Goal: Information Seeking & Learning: Learn about a topic

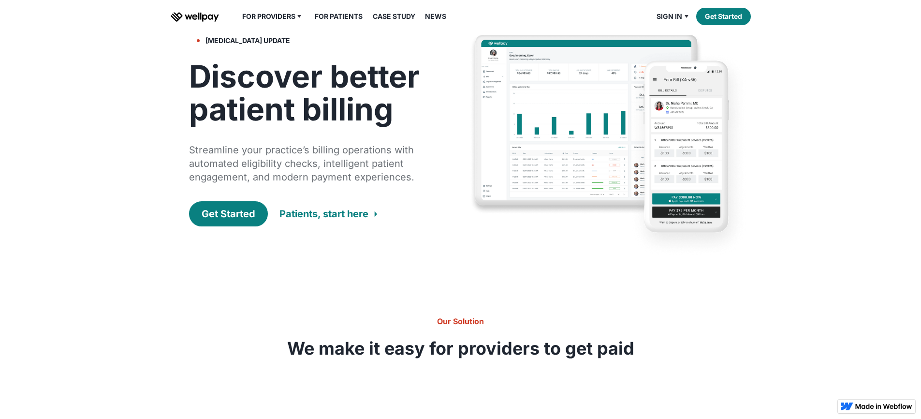
click at [508, 154] on img at bounding box center [609, 146] width 281 height 226
click at [330, 220] on div "Patients, start here" at bounding box center [323, 214] width 89 height 14
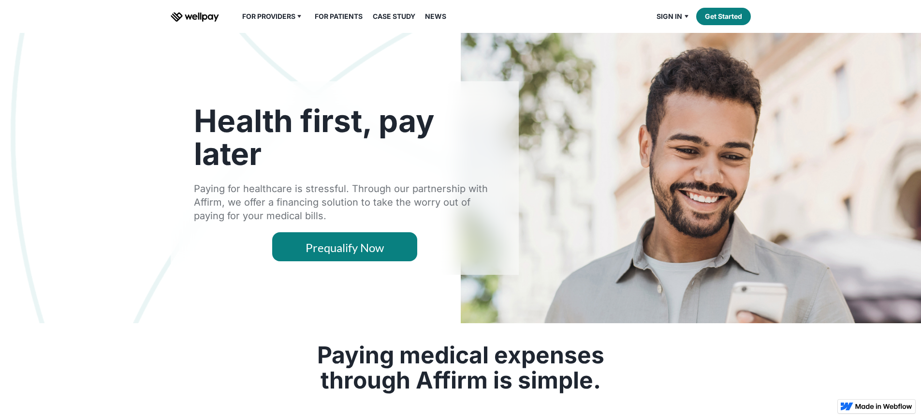
click at [187, 22] on img "home" at bounding box center [195, 17] width 48 height 10
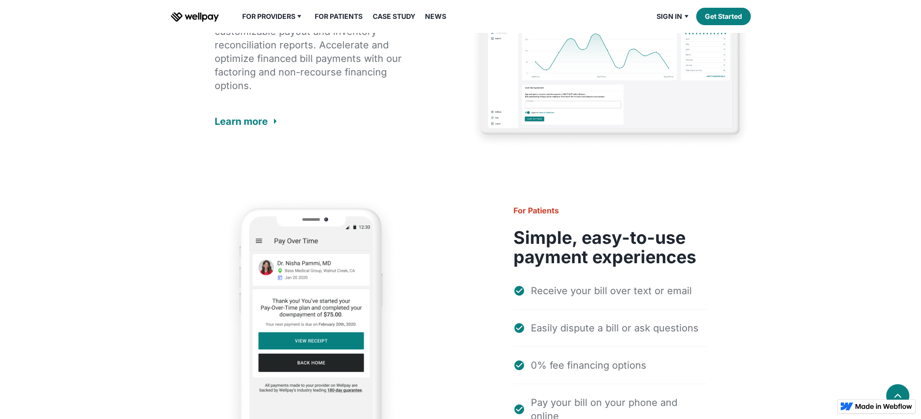
scroll to position [1455, 0]
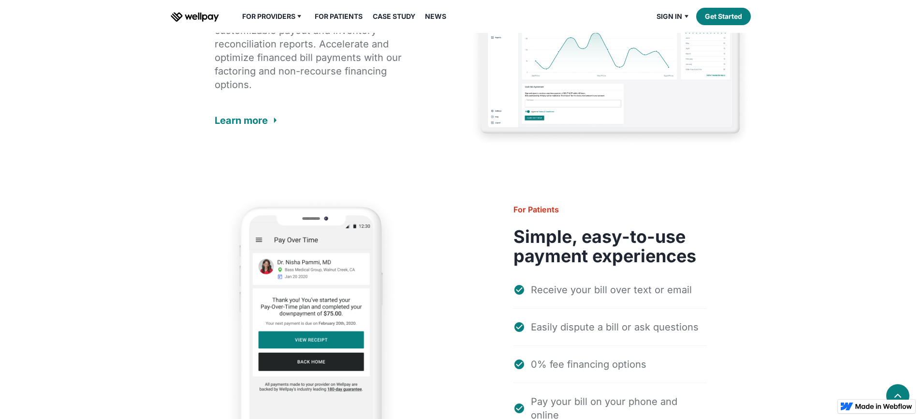
click at [597, 147] on img at bounding box center [609, 52] width 281 height 190
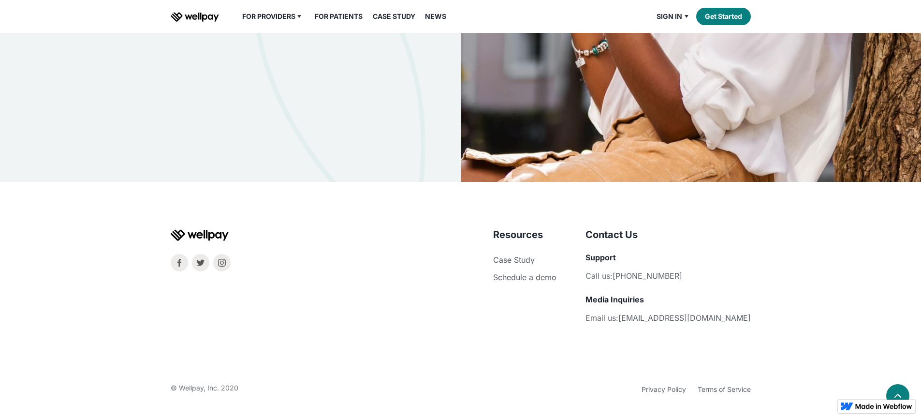
scroll to position [3187, 0]
click at [280, 44] on link "Overview" at bounding box center [278, 35] width 58 height 17
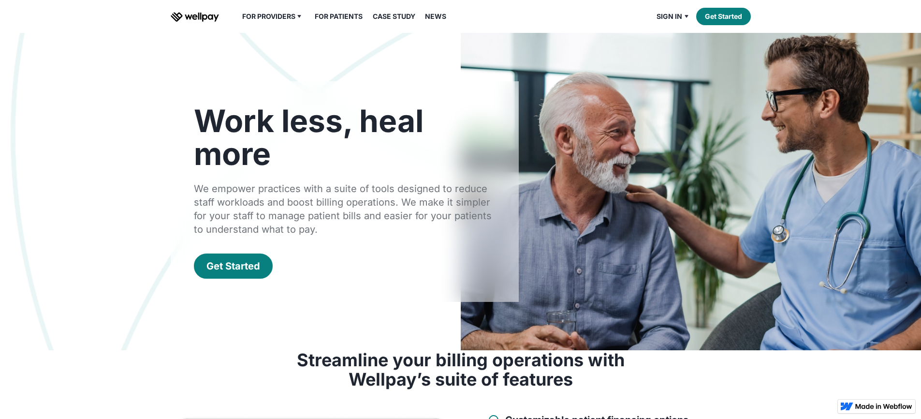
click at [210, 22] on img "home" at bounding box center [195, 17] width 48 height 10
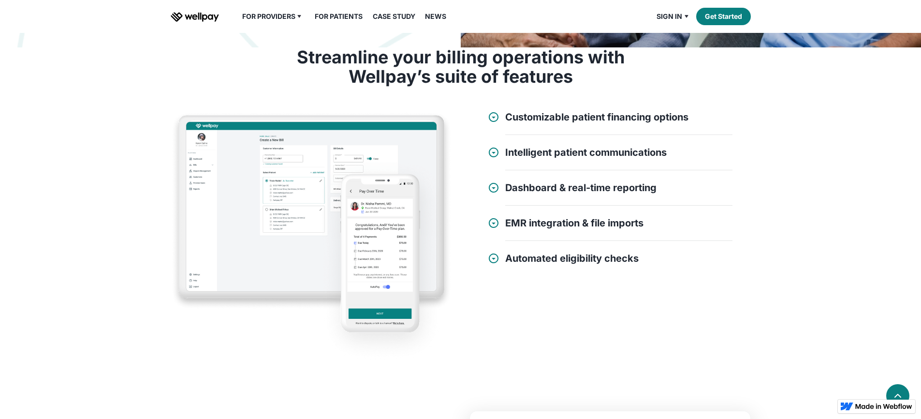
scroll to position [304, 0]
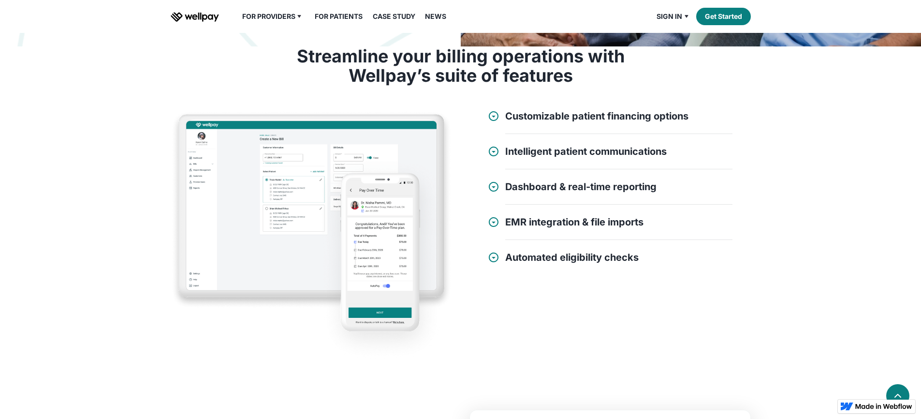
click at [279, 238] on img at bounding box center [311, 236] width 281 height 253
click at [513, 122] on h4 "Customizable patient financing options" at bounding box center [596, 116] width 183 height 12
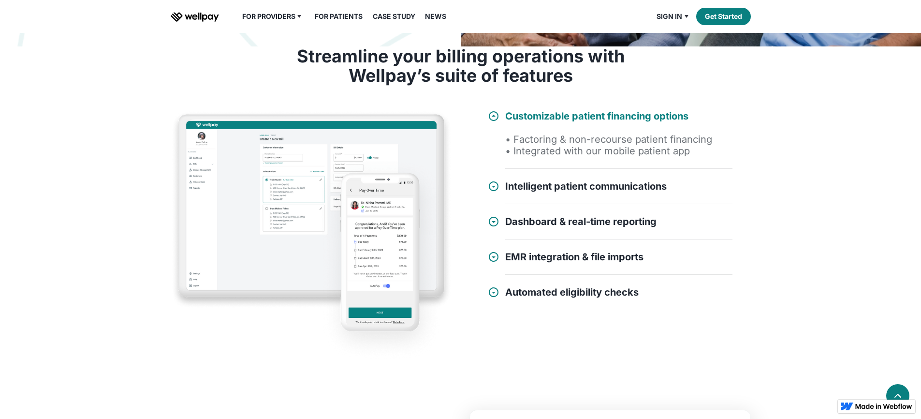
click at [521, 122] on h4 "Customizable patient financing options" at bounding box center [596, 116] width 183 height 12
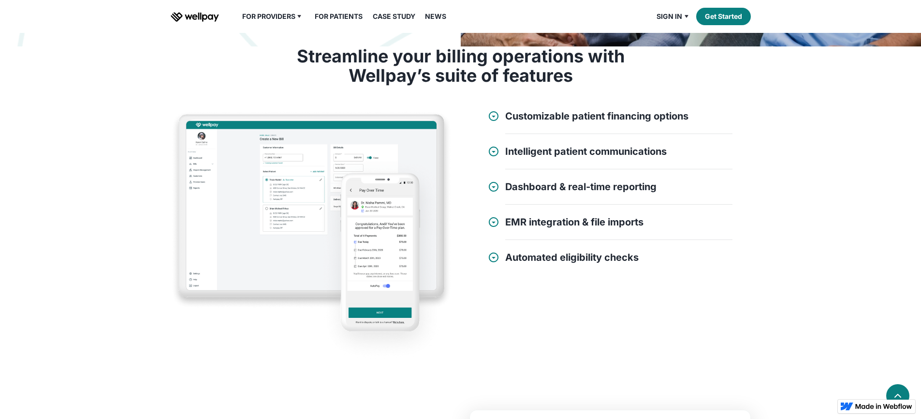
click at [525, 122] on h4 "Customizable patient financing options" at bounding box center [596, 116] width 183 height 12
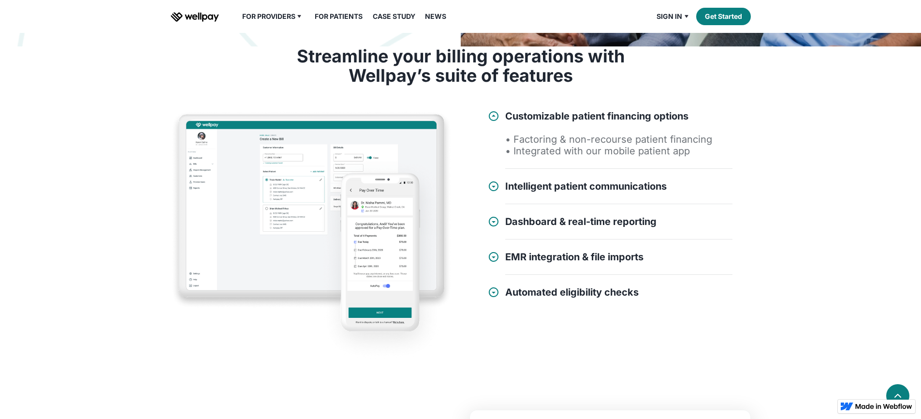
click at [525, 122] on h4 "Customizable patient financing options" at bounding box center [596, 116] width 183 height 12
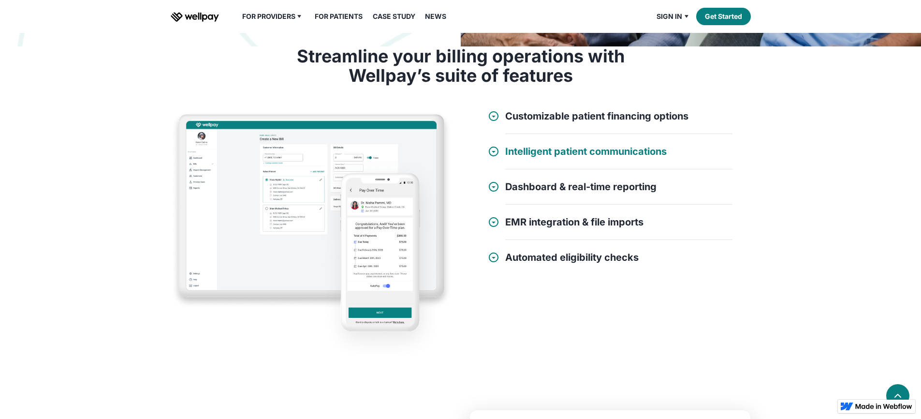
click at [523, 157] on h4 "Intelligent patient communications" at bounding box center [585, 152] width 161 height 12
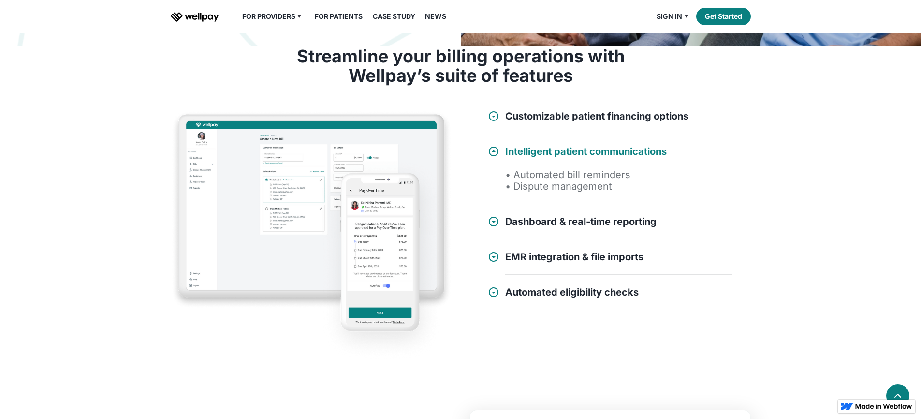
click at [521, 157] on h4 "Intelligent patient communications" at bounding box center [585, 152] width 161 height 12
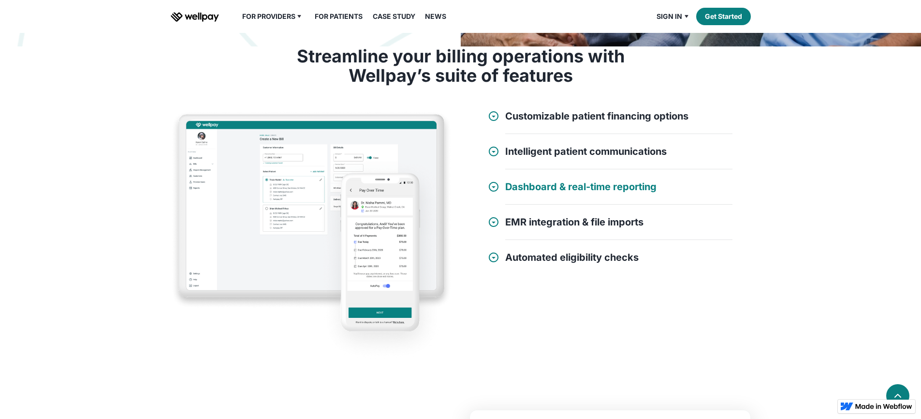
click at [520, 192] on h4 "Dashboard & real-time reporting" at bounding box center [580, 187] width 151 height 12
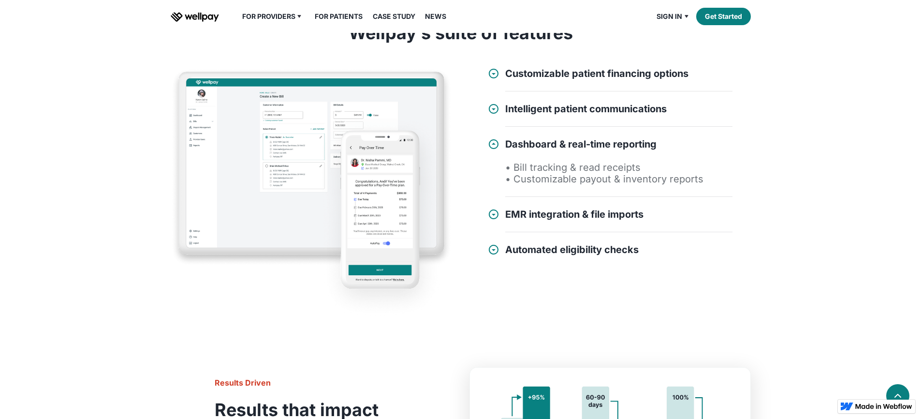
scroll to position [368, 0]
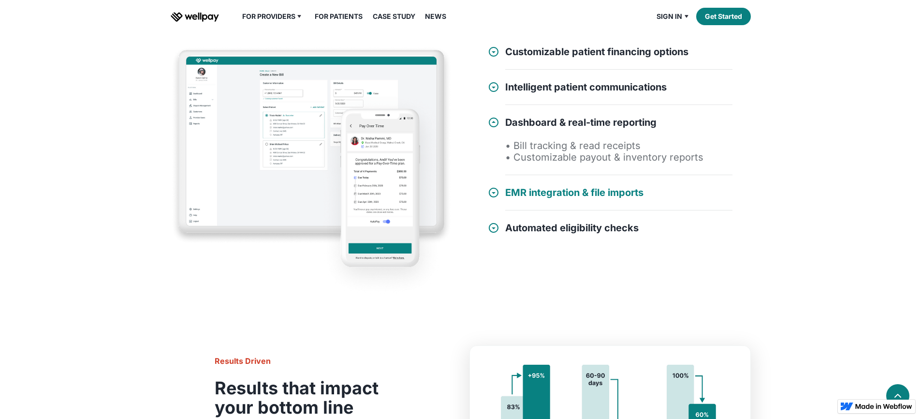
click at [530, 198] on h4 "EMR integration & file imports" at bounding box center [574, 193] width 138 height 12
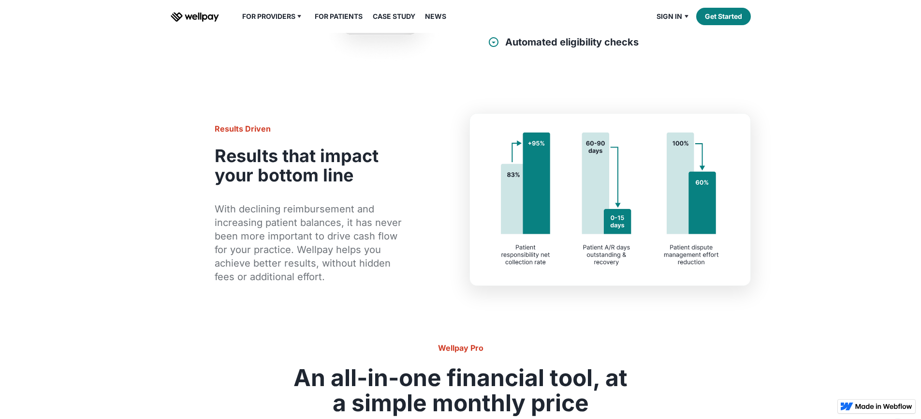
scroll to position [0, 0]
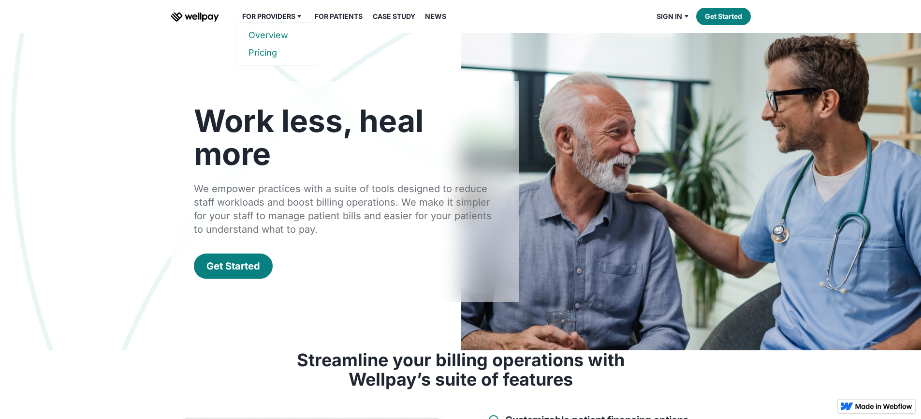
click at [272, 61] on link "Pricing" at bounding box center [278, 52] width 58 height 17
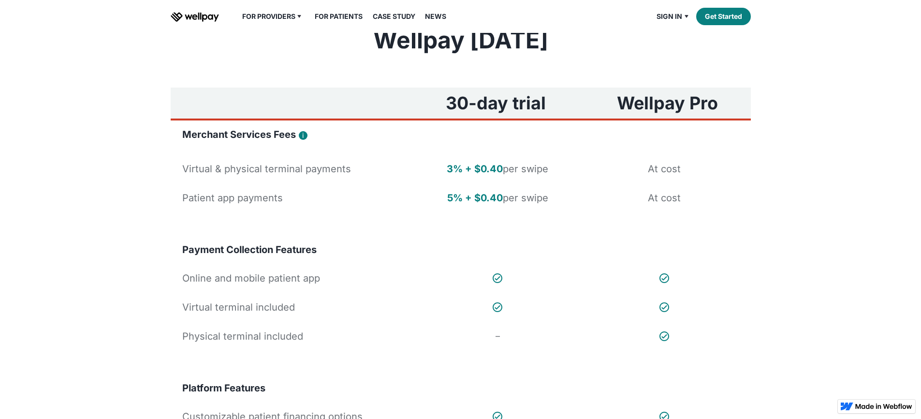
scroll to position [66, 0]
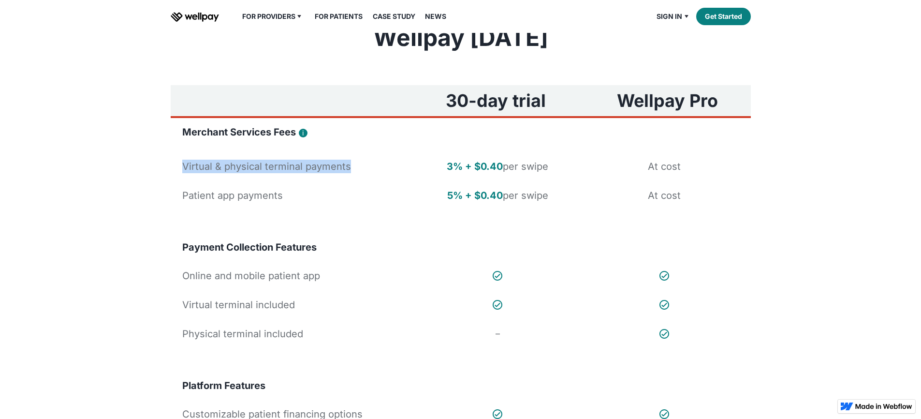
drag, startPoint x: 183, startPoint y: 207, endPoint x: 425, endPoint y: 209, distance: 241.3
click at [410, 181] on div "Virtual & physical terminal payments 3% + $0.40 per swipe At cost" at bounding box center [461, 166] width 580 height 29
drag, startPoint x: 447, startPoint y: 205, endPoint x: 461, endPoint y: 204, distance: 14.5
click at [461, 172] on strong "3% + $0.40" at bounding box center [475, 167] width 56 height 12
drag, startPoint x: 473, startPoint y: 204, endPoint x: 501, endPoint y: 206, distance: 28.1
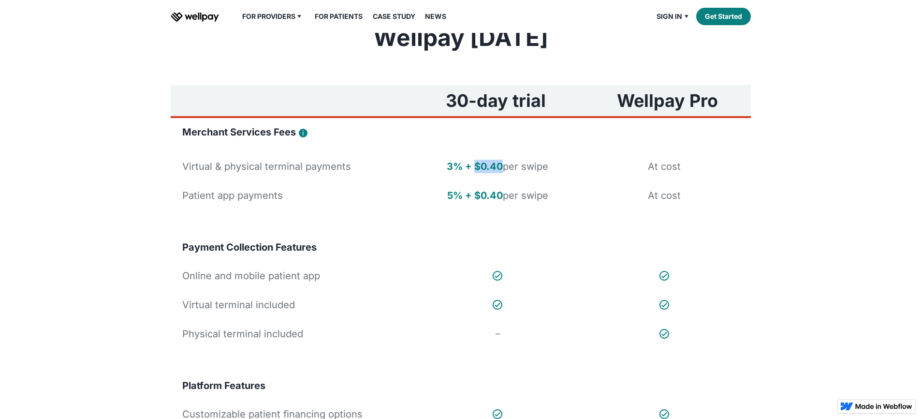
click at [501, 173] on div "3% + $0.40 per swipe" at bounding box center [498, 167] width 102 height 14
drag, startPoint x: 446, startPoint y: 233, endPoint x: 461, endPoint y: 234, distance: 15.0
click at [461, 201] on strong "5% + $0.40" at bounding box center [475, 196] width 56 height 12
drag, startPoint x: 472, startPoint y: 233, endPoint x: 500, endPoint y: 235, distance: 28.1
click at [500, 201] on strong "5% + $0.40" at bounding box center [475, 196] width 56 height 12
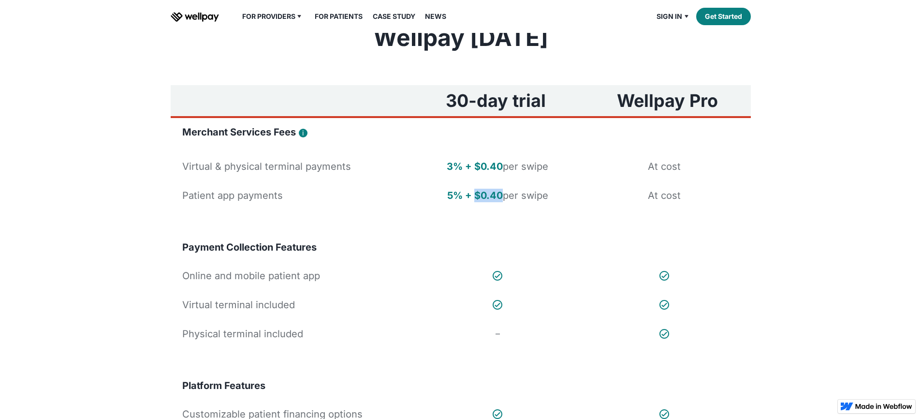
drag, startPoint x: 505, startPoint y: 235, endPoint x: 560, endPoint y: 235, distance: 54.6
click at [560, 202] on div "5% + $0.40 per swipe At cost" at bounding box center [581, 196] width 328 height 14
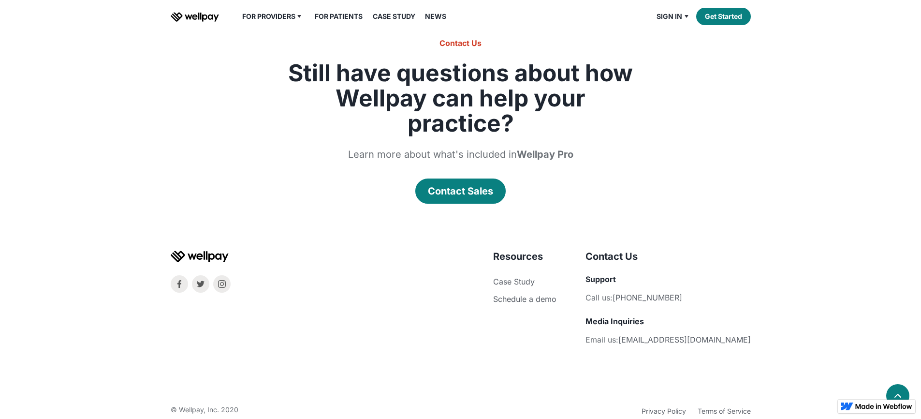
scroll to position [1229, 0]
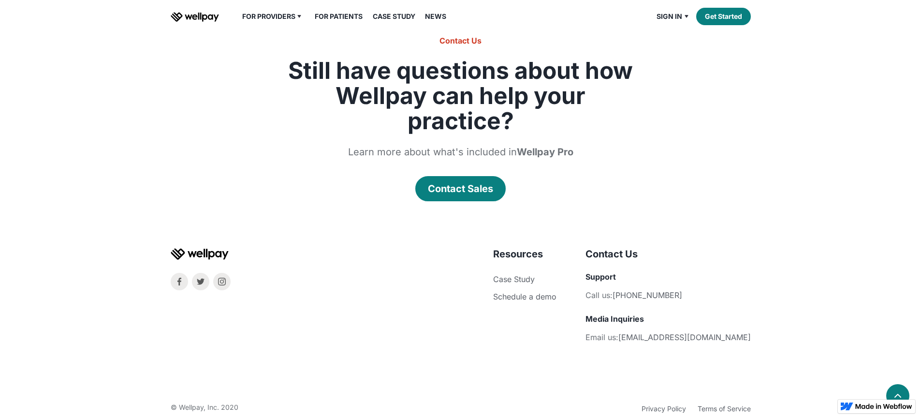
click at [398, 22] on link "Case Study" at bounding box center [394, 17] width 54 height 12
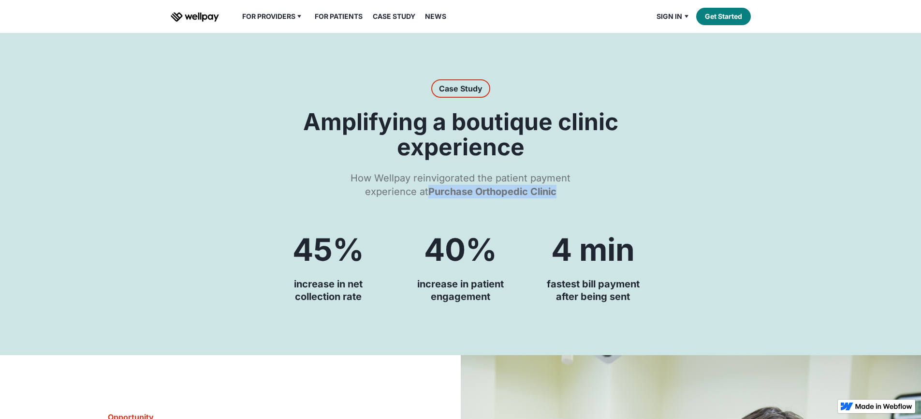
drag, startPoint x: 425, startPoint y: 230, endPoint x: 576, endPoint y: 229, distance: 151.8
click at [576, 198] on div "How Wellpay reinvigorated the patient payment experience at Purchase Orthopedic…" at bounding box center [461, 184] width 248 height 27
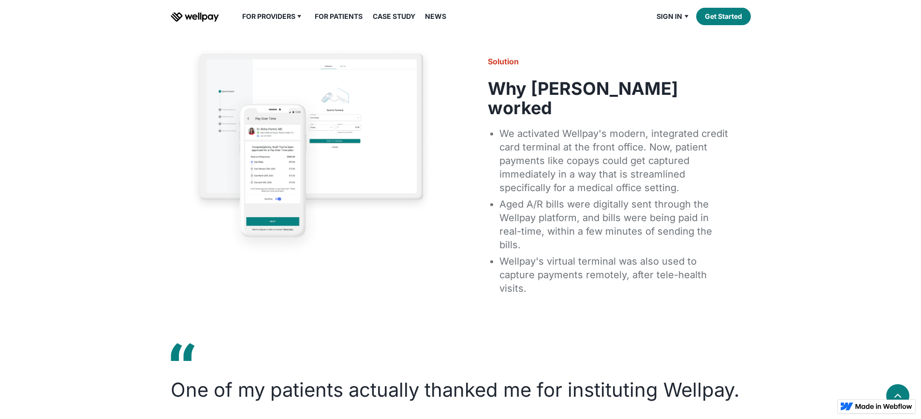
scroll to position [842, 0]
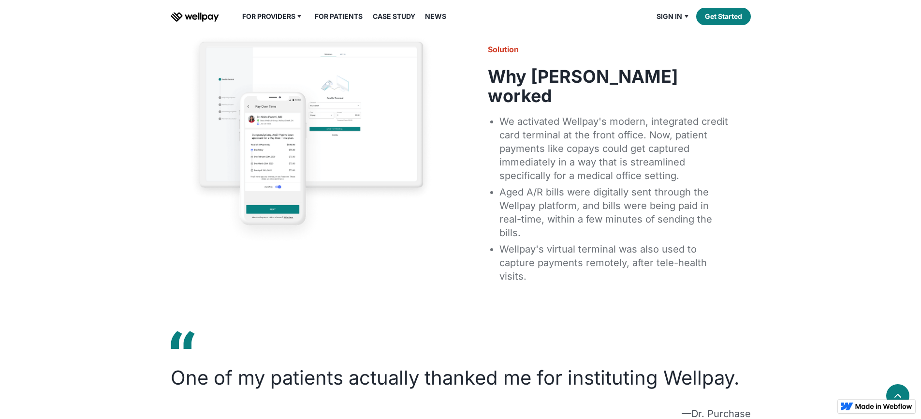
click at [313, 219] on img at bounding box center [311, 140] width 245 height 212
drag, startPoint x: 504, startPoint y: 178, endPoint x: 636, endPoint y: 183, distance: 132.6
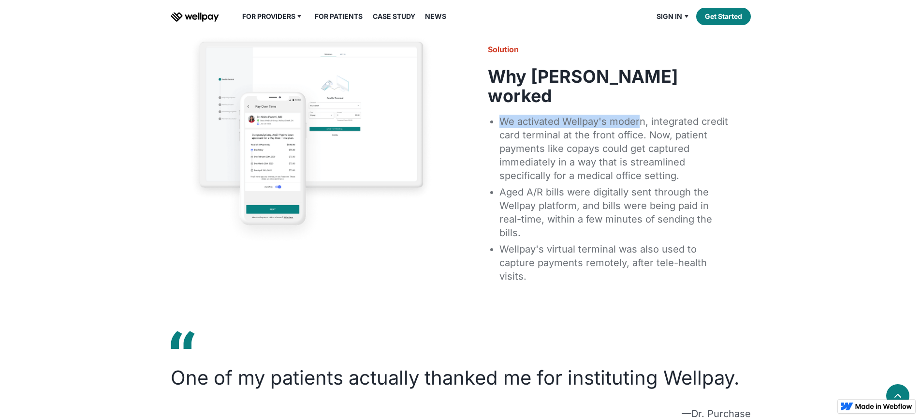
click at [636, 183] on li "We activated Wellpay's modern, integrated credit card terminal at the front off…" at bounding box center [615, 148] width 233 height 71
click at [643, 181] on li "We activated Wellpay's modern, integrated credit card terminal at the front off…" at bounding box center [615, 148] width 233 height 71
drag, startPoint x: 499, startPoint y: 250, endPoint x: 564, endPoint y: 250, distance: 64.8
click at [564, 241] on li "Aged A/R bills were digitally sent through the Wellpay platform, and bills were…" at bounding box center [615, 212] width 233 height 57
click at [558, 256] on div at bounding box center [558, 256] width 0 height 0
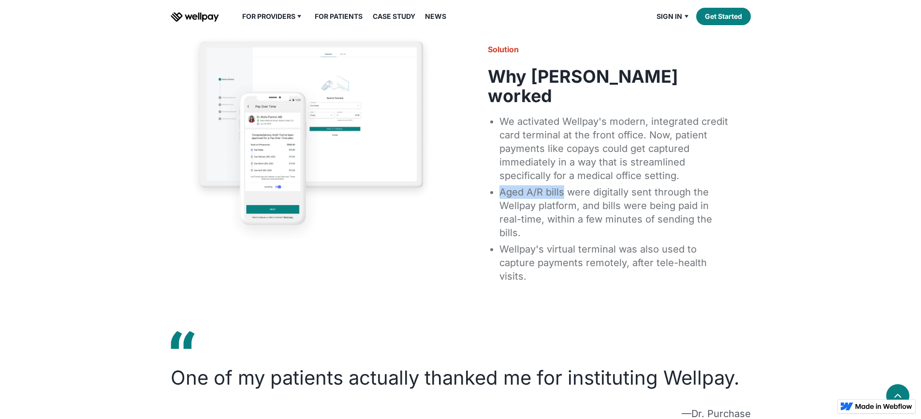
click at [605, 184] on li "We activated Wellpay's modern, integrated credit card terminal at the front off…" at bounding box center [615, 148] width 233 height 71
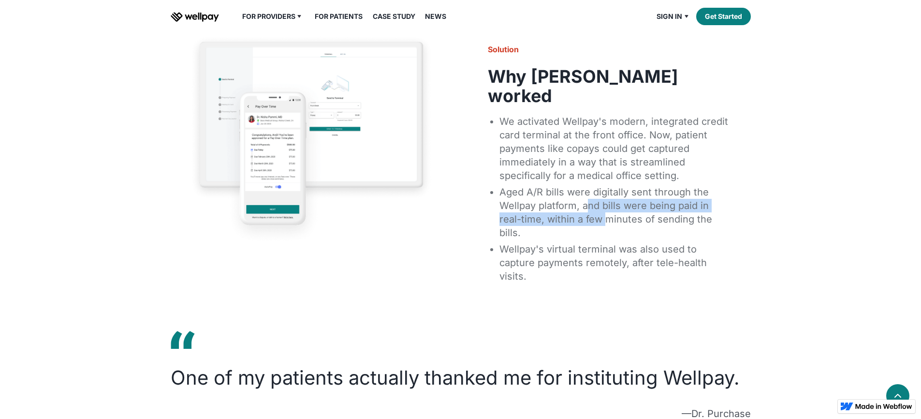
drag, startPoint x: 585, startPoint y: 263, endPoint x: 586, endPoint y: 274, distance: 11.2
click at [586, 241] on li "Aged A/R bills were digitally sent through the Wellpay platform, and bills were…" at bounding box center [615, 212] width 233 height 57
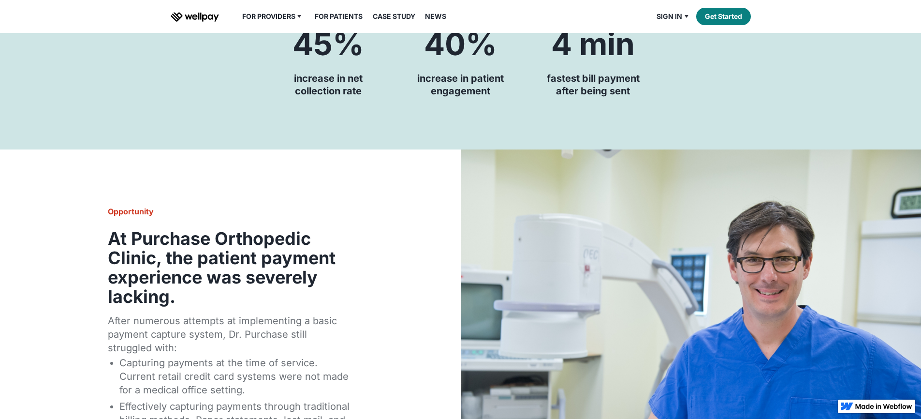
scroll to position [0, 0]
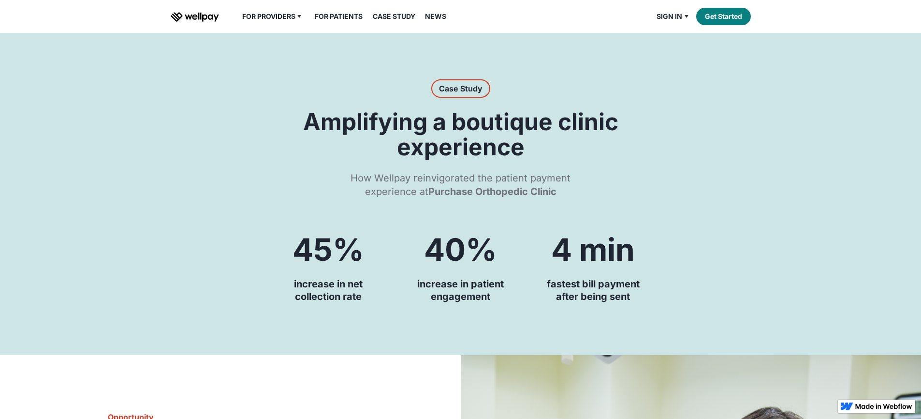
click at [439, 22] on link "News" at bounding box center [435, 17] width 33 height 12
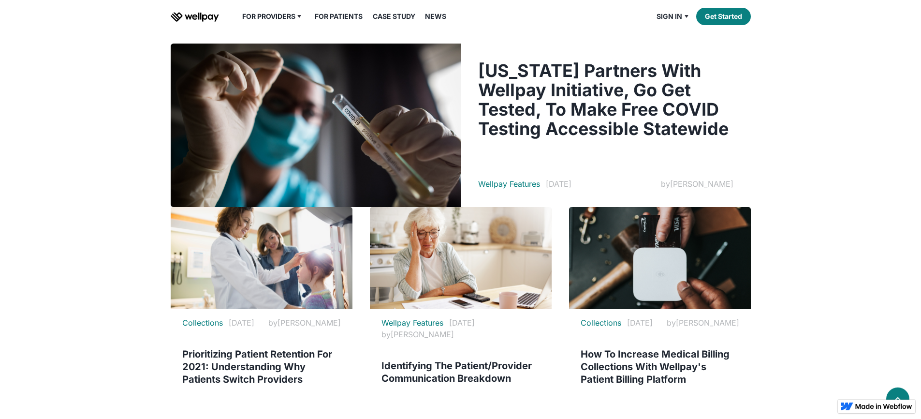
scroll to position [85, 0]
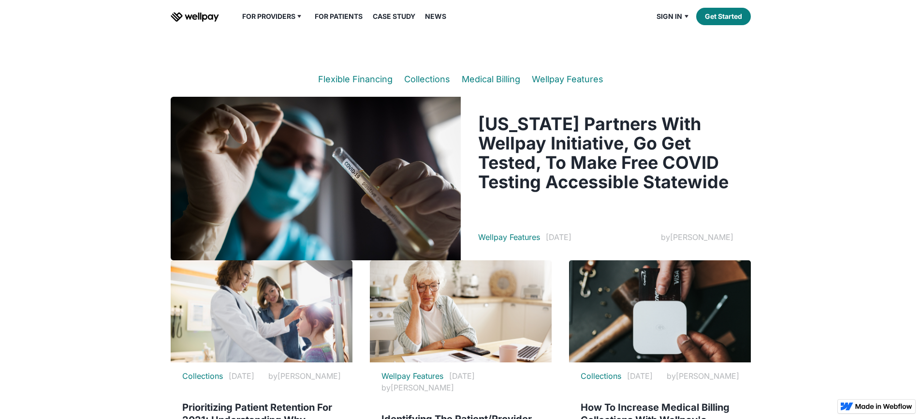
click at [504, 84] on link "Medical Billing" at bounding box center [491, 79] width 59 height 10
click at [561, 84] on link "Wellpay Features" at bounding box center [568, 79] width 72 height 10
click at [362, 84] on link "Flexible Financing" at bounding box center [355, 79] width 74 height 10
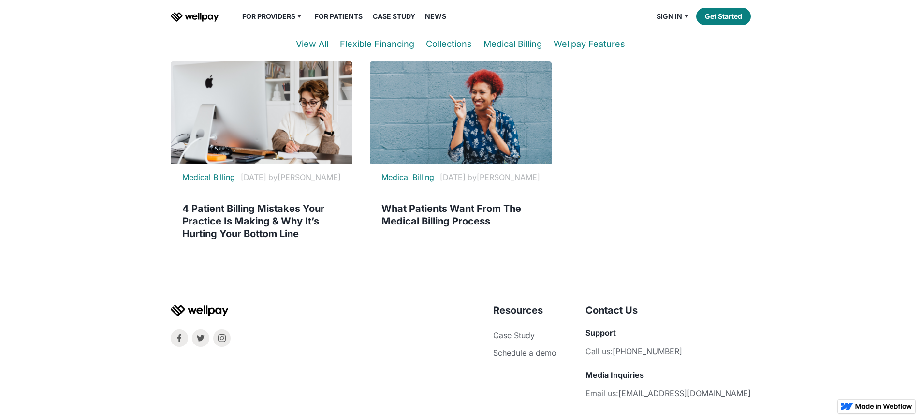
scroll to position [132, 0]
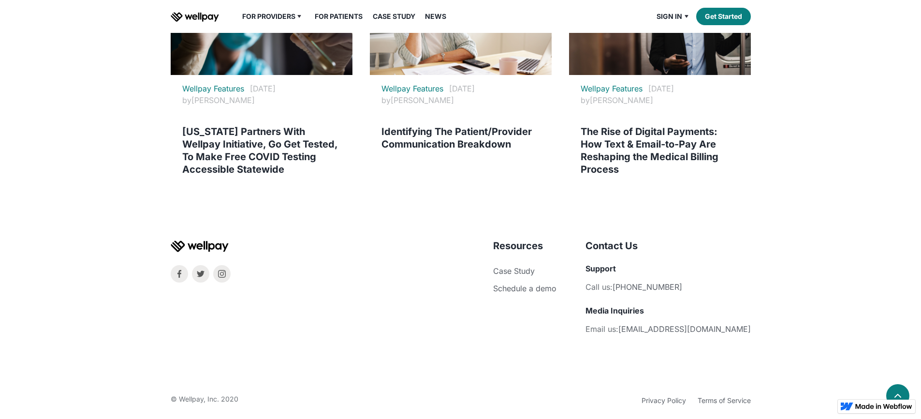
scroll to position [208, 0]
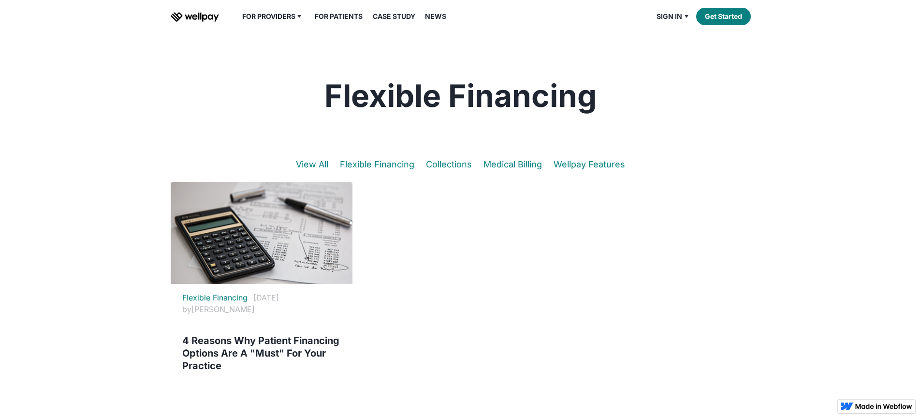
click at [361, 22] on link "For Patients" at bounding box center [338, 17] width 59 height 12
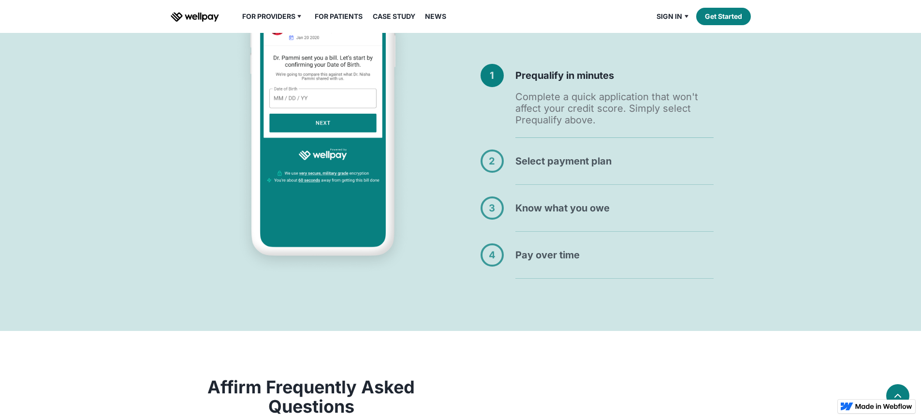
scroll to position [659, 0]
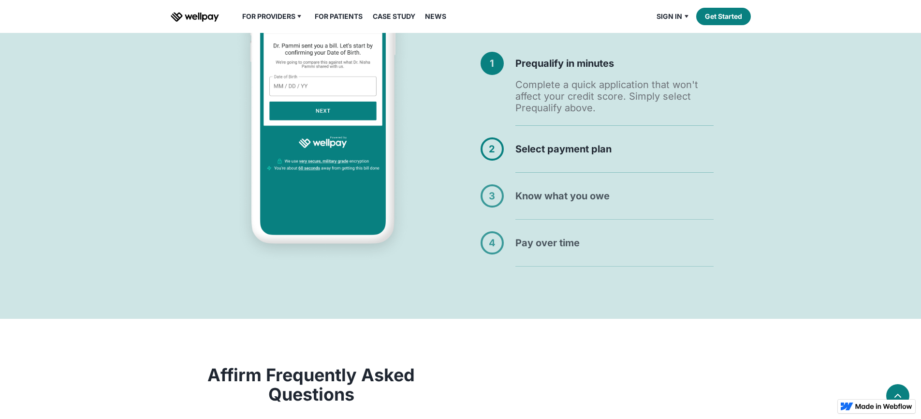
click at [501, 159] on div "2" at bounding box center [492, 148] width 19 height 19
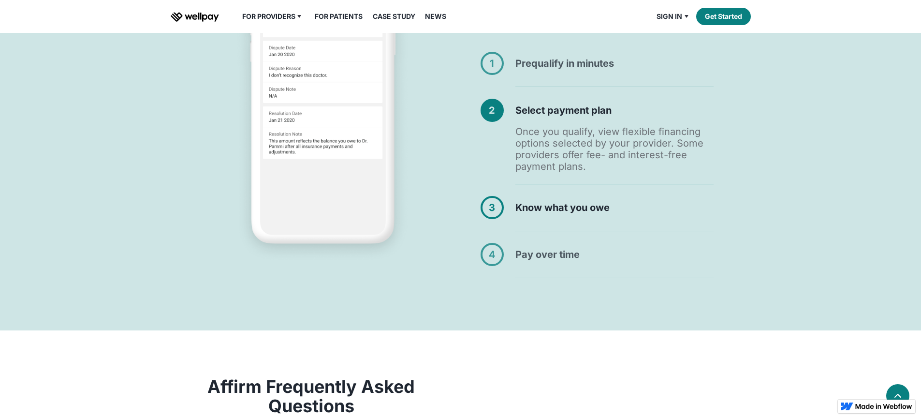
click at [491, 217] on div "3" at bounding box center [492, 207] width 19 height 19
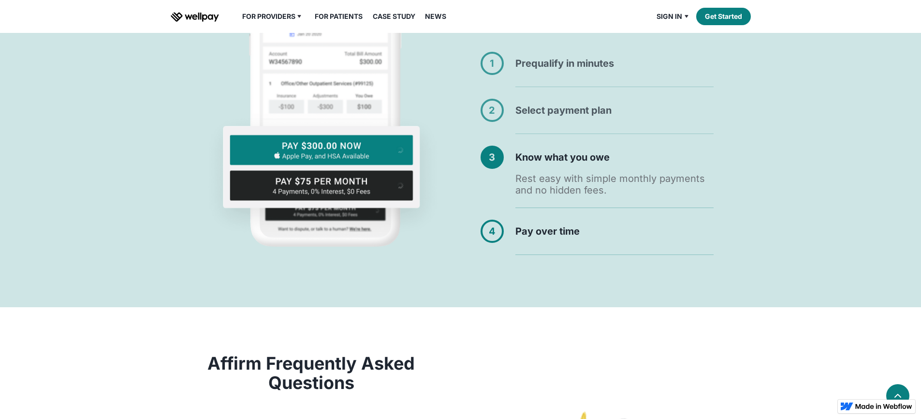
click at [486, 255] on div "4 Pay over time Pay over time using debit, credit, Apple Pay, Google Pay, HSA i…" at bounding box center [597, 237] width 233 height 35
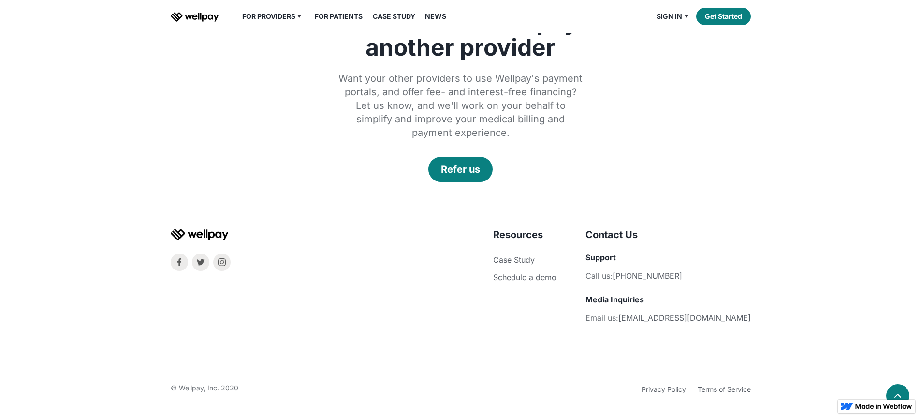
scroll to position [1851, 0]
click at [227, 260] on link at bounding box center [221, 261] width 19 height 19
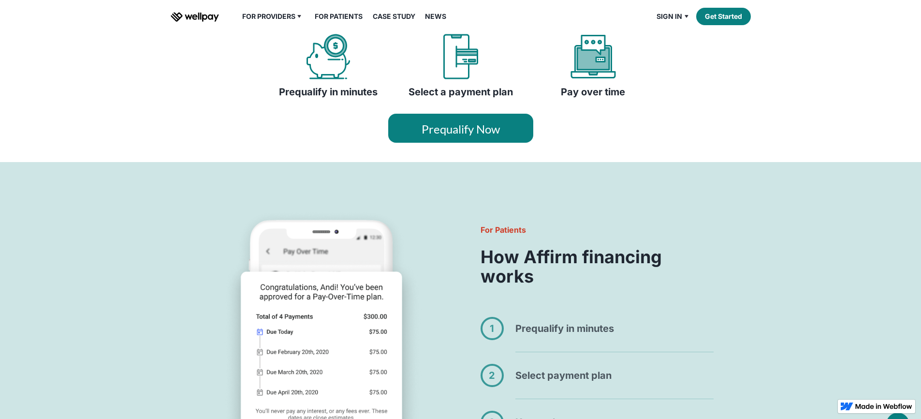
scroll to position [0, 0]
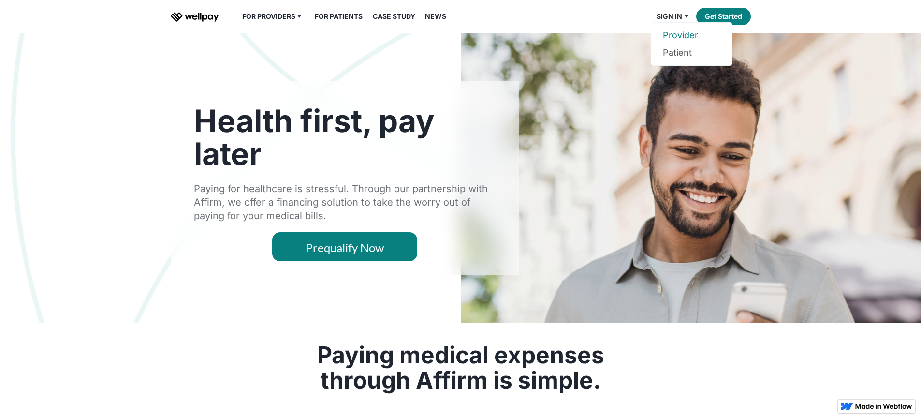
click at [678, 44] on link "Provider" at bounding box center [692, 35] width 58 height 17
click at [677, 61] on link "Patient" at bounding box center [692, 52] width 58 height 17
click at [733, 25] on link "Get Started" at bounding box center [723, 16] width 55 height 17
click at [202, 33] on div "For Providers Overview Pricing For Patients Our Guarantee Case Study News Sign …" at bounding box center [461, 16] width 580 height 33
click at [202, 22] on img "home" at bounding box center [195, 17] width 48 height 10
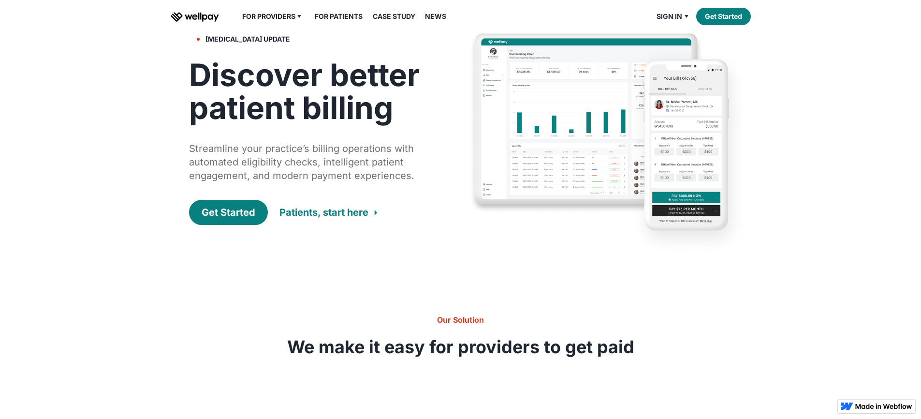
scroll to position [2, 0]
drag, startPoint x: 264, startPoint y: 75, endPoint x: 191, endPoint y: 80, distance: 73.1
click at [191, 46] on div "[MEDICAL_DATA] update" at bounding box center [242, 38] width 107 height 15
click at [219, 44] on div "[MEDICAL_DATA] update" at bounding box center [247, 39] width 85 height 12
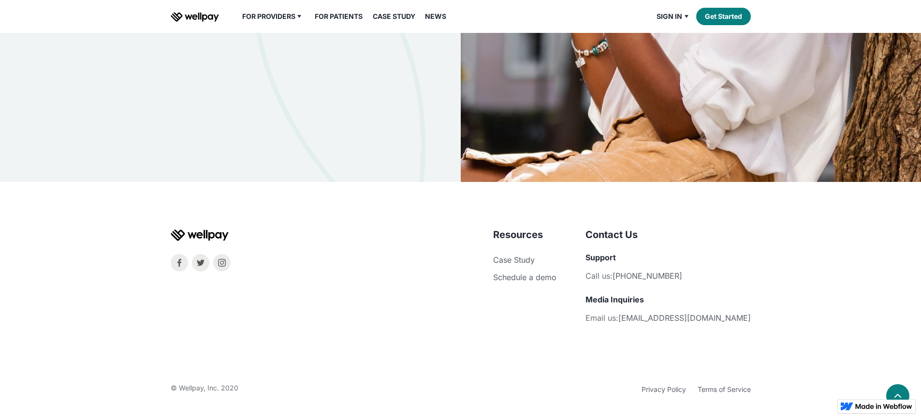
scroll to position [3186, 0]
click at [203, 265] on img at bounding box center [200, 262] width 9 height 9
